Goal: Find specific page/section: Find specific page/section

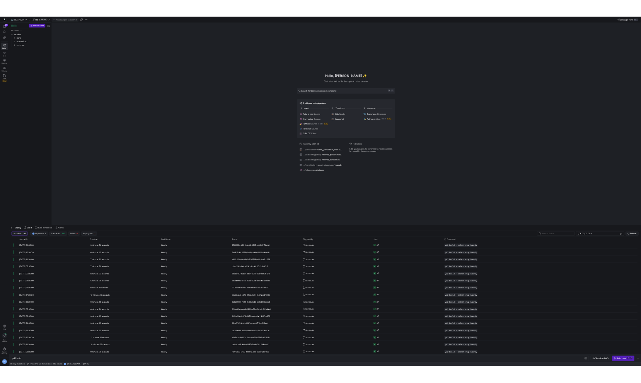
scroll to position [0, 23]
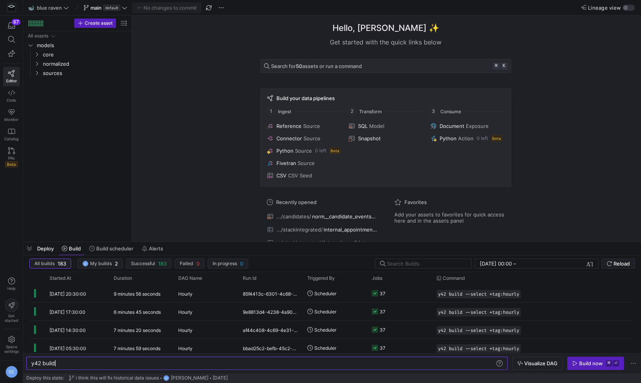
scroll to position [0, 23]
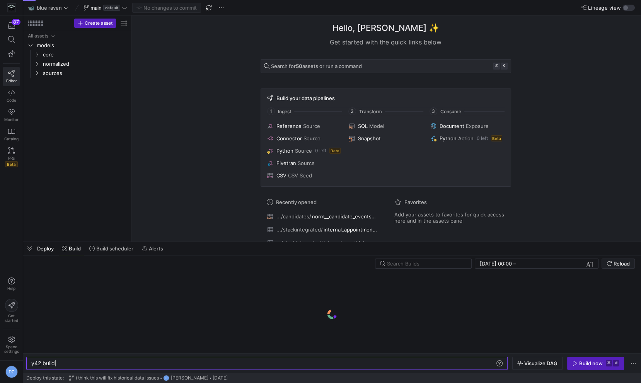
scroll to position [0, 23]
